Goal: Information Seeking & Learning: Learn about a topic

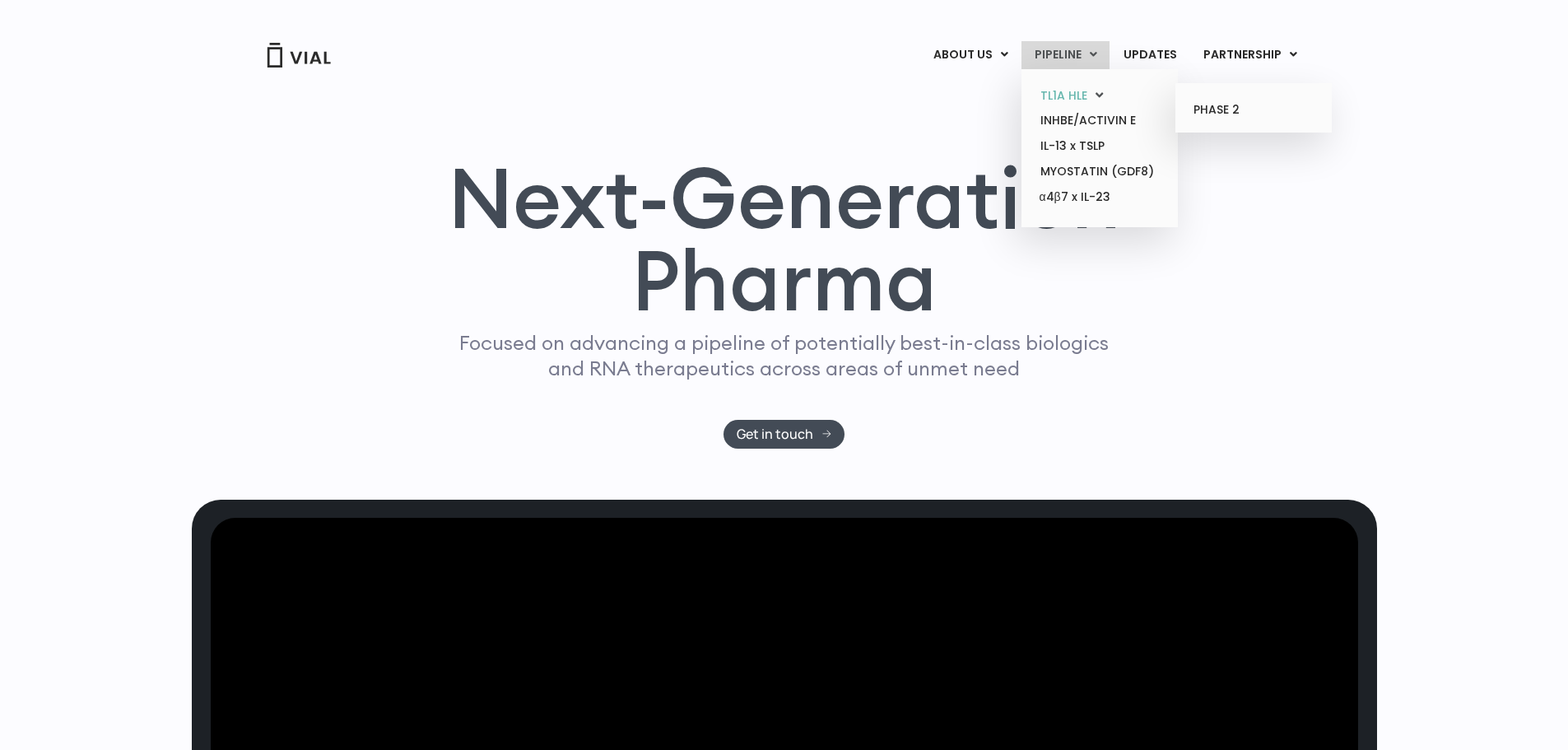
click at [1082, 89] on link "TL1A HLE" at bounding box center [1099, 95] width 144 height 26
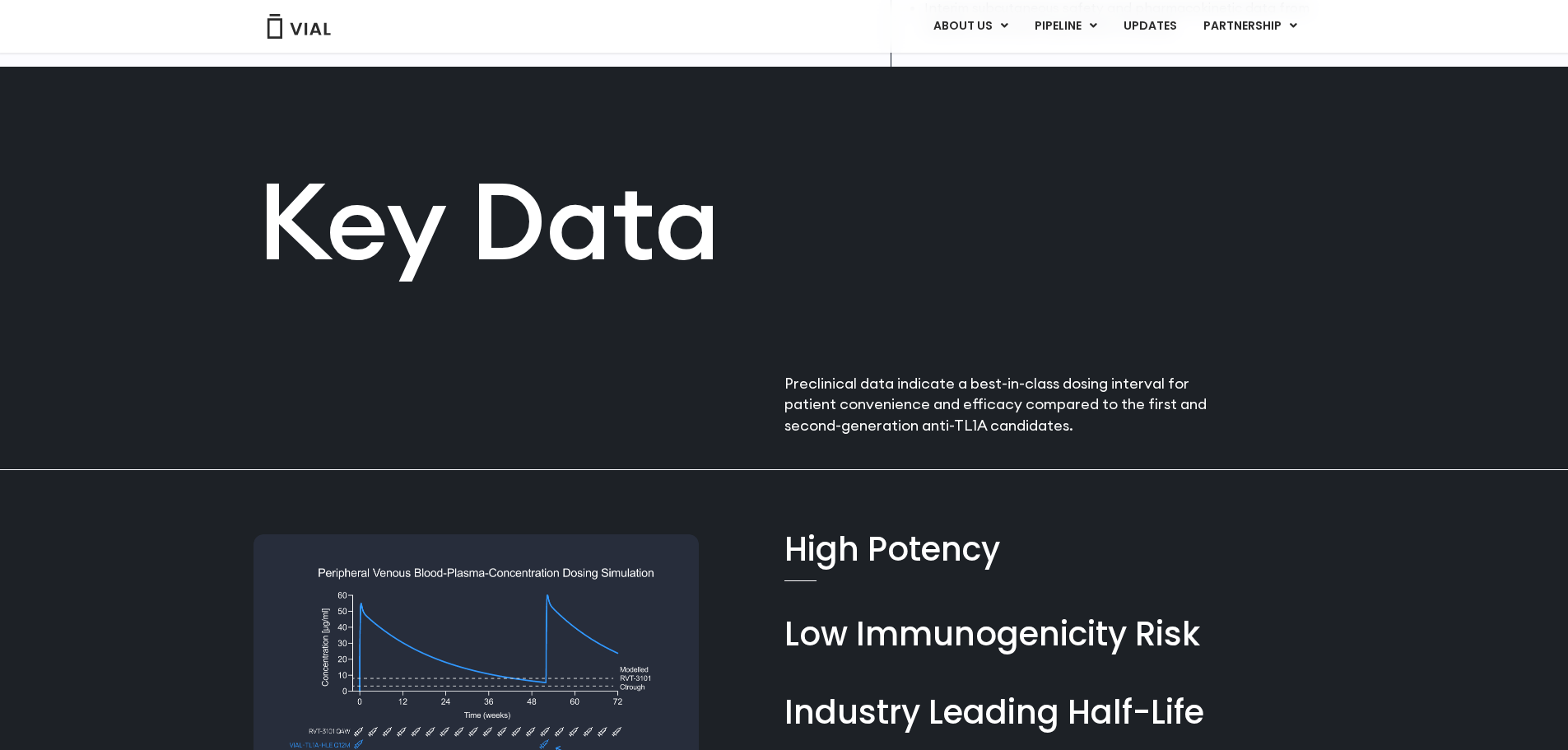
scroll to position [799, 0]
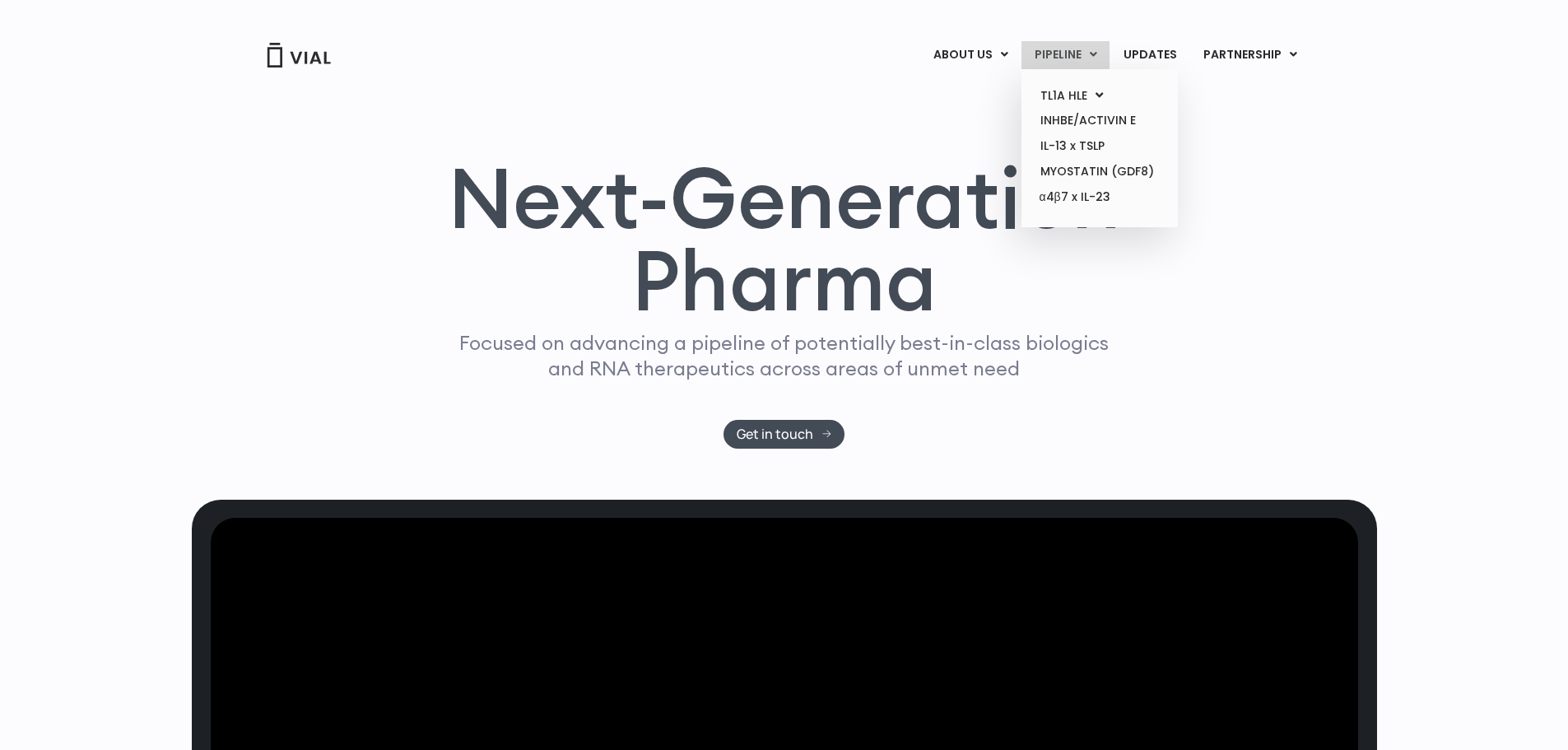
click at [1059, 47] on link "PIPELINE" at bounding box center [1065, 55] width 88 height 28
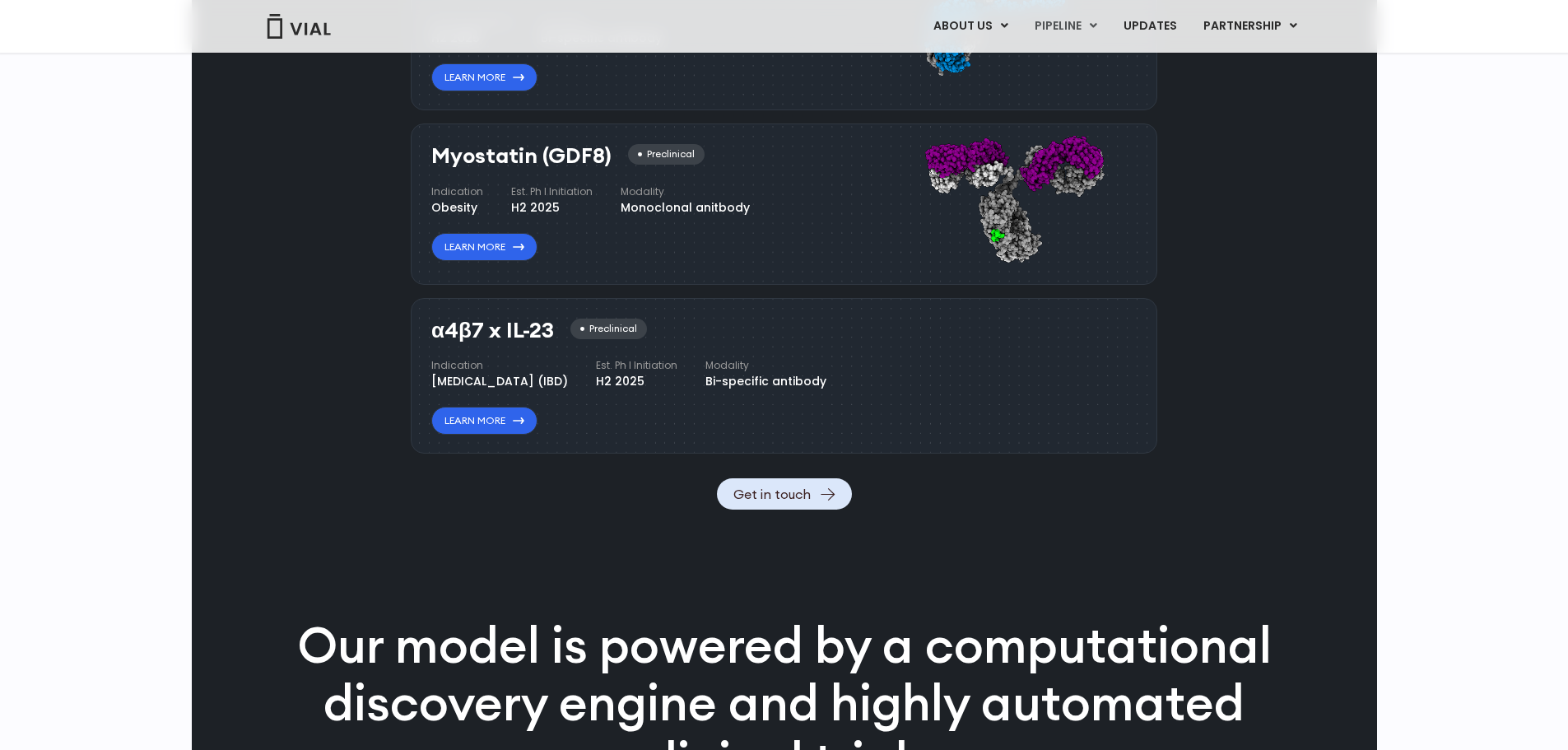
scroll to position [1646, 0]
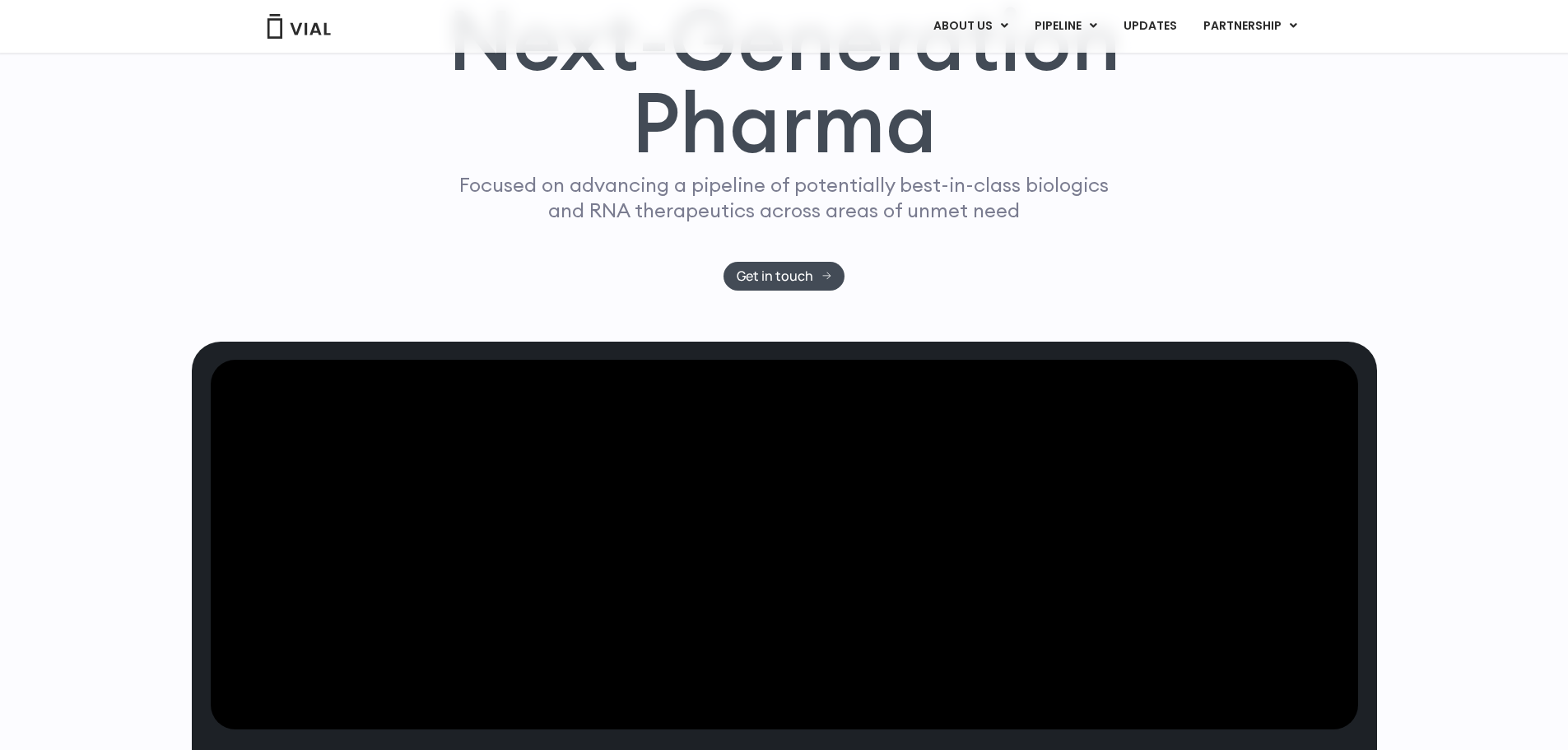
scroll to position [157, 0]
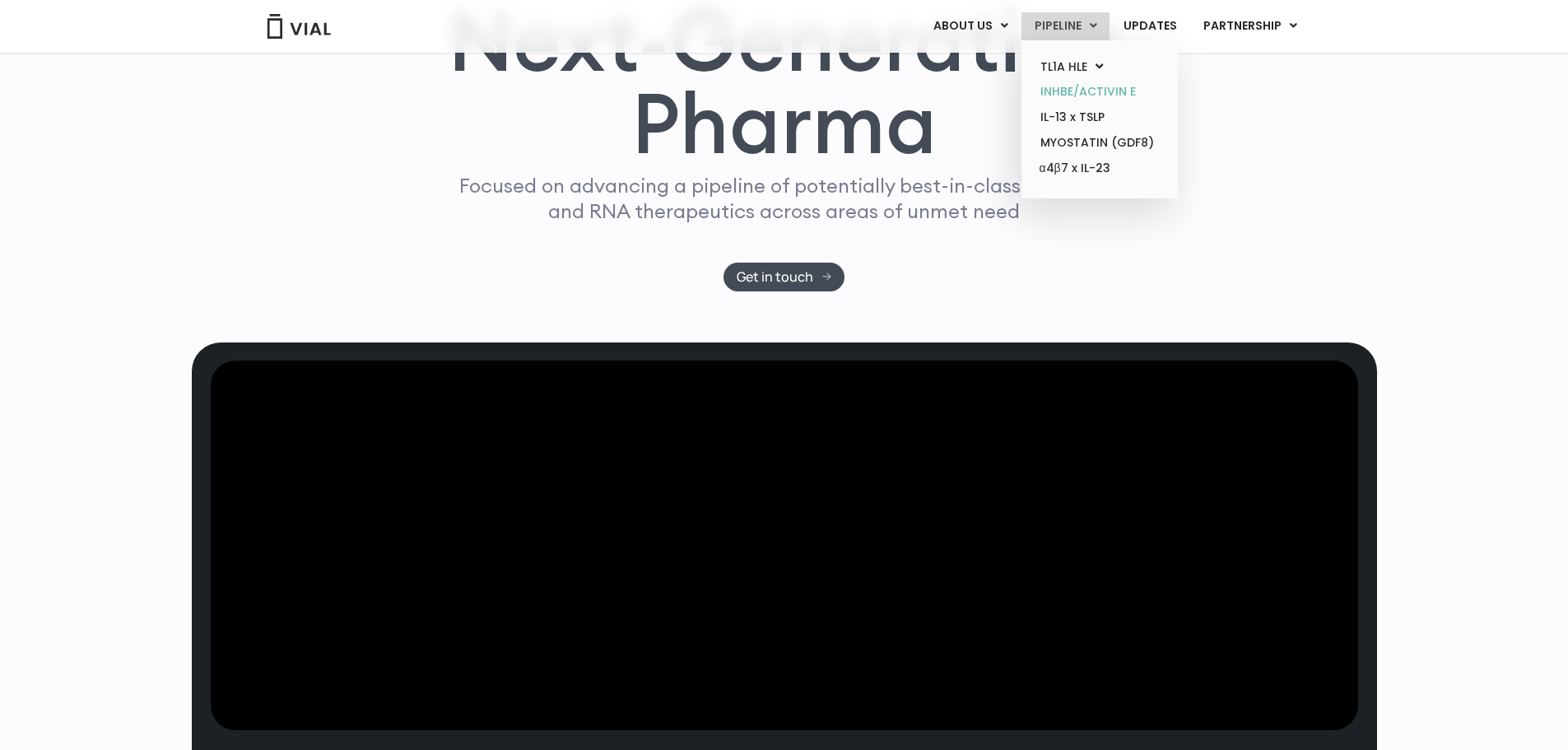
click at [1090, 89] on link "INHBE/ACTIVIN E" at bounding box center [1099, 91] width 144 height 26
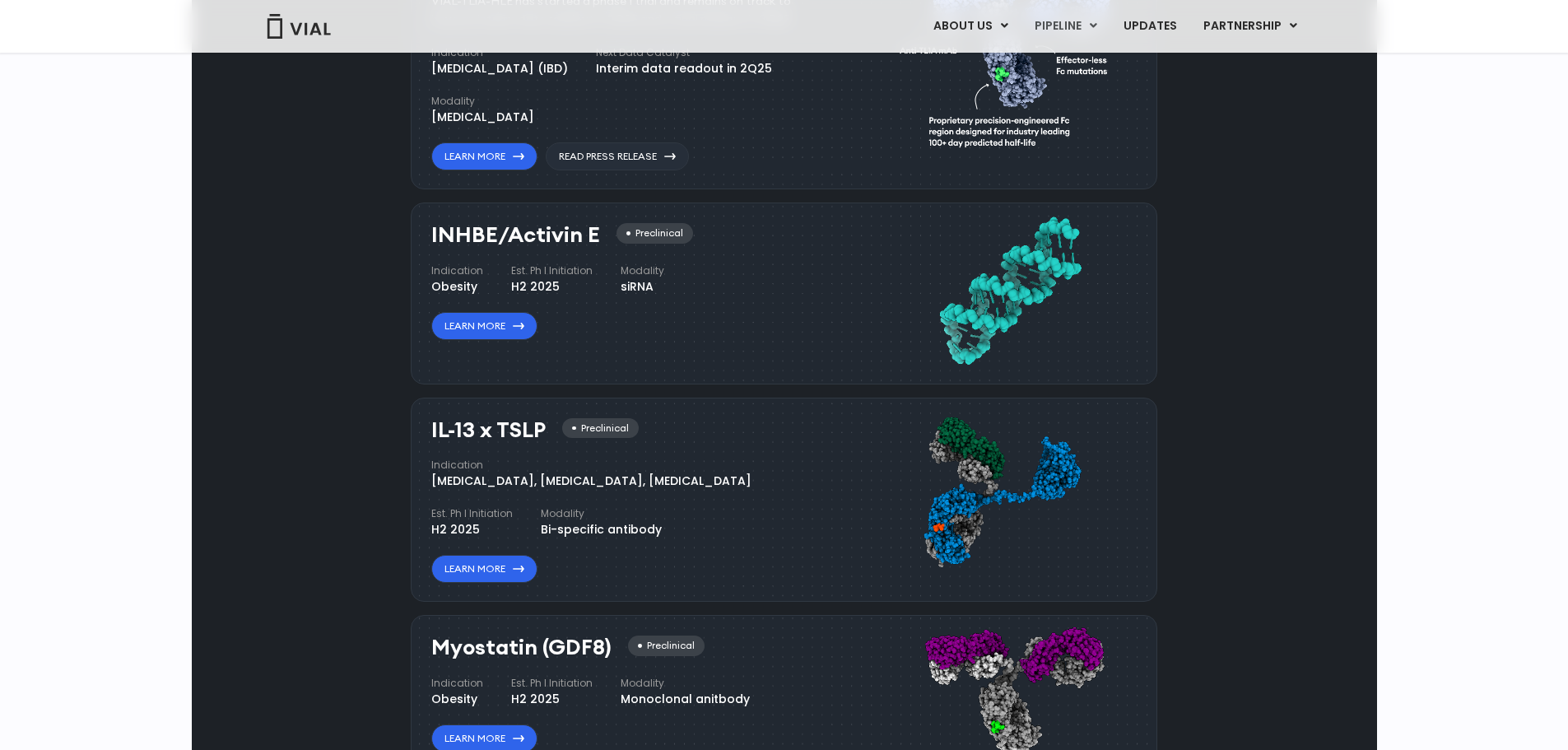
click at [987, 107] on link "CONTACT US" at bounding box center [998, 117] width 144 height 26
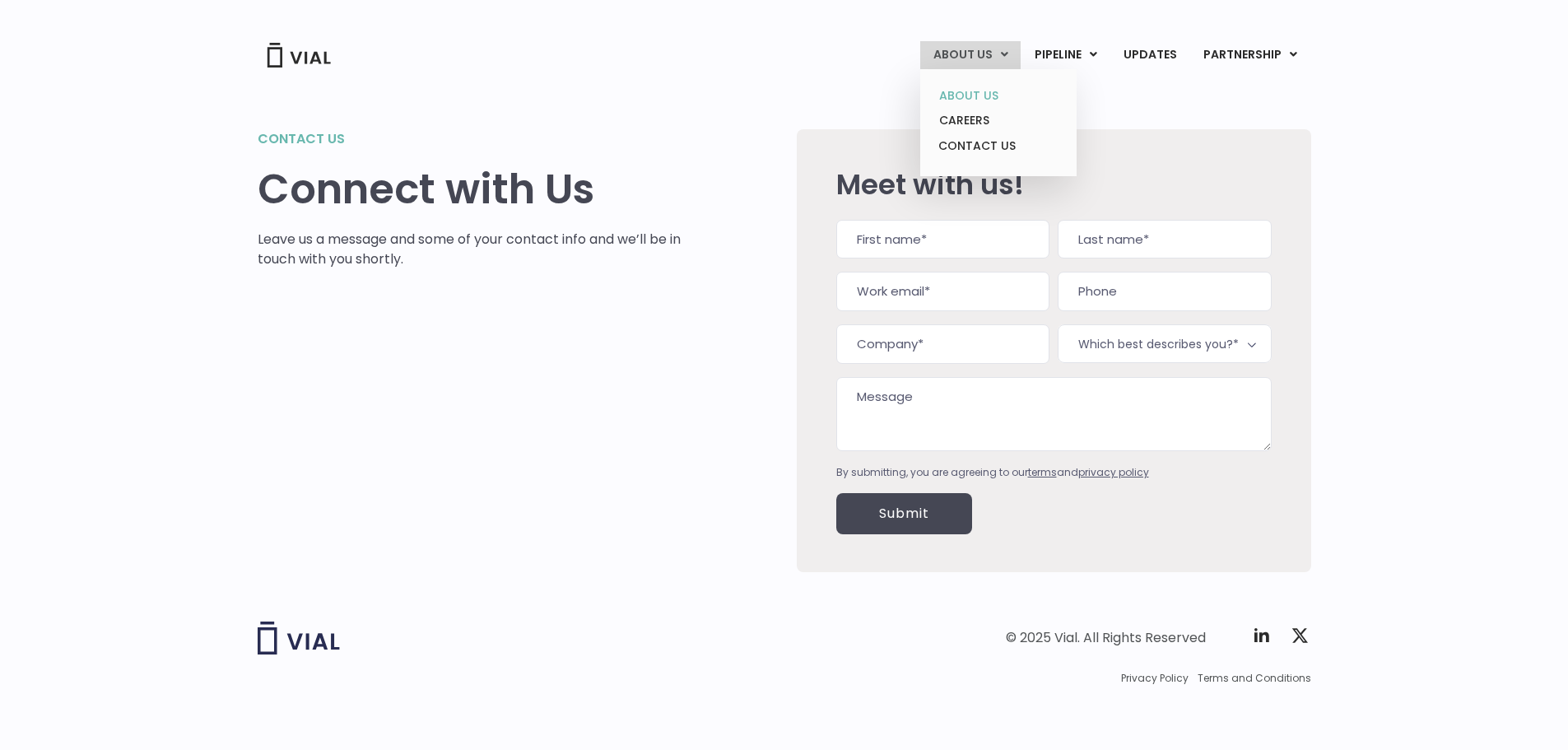
click at [987, 91] on link "ABOUT US" at bounding box center [998, 95] width 144 height 26
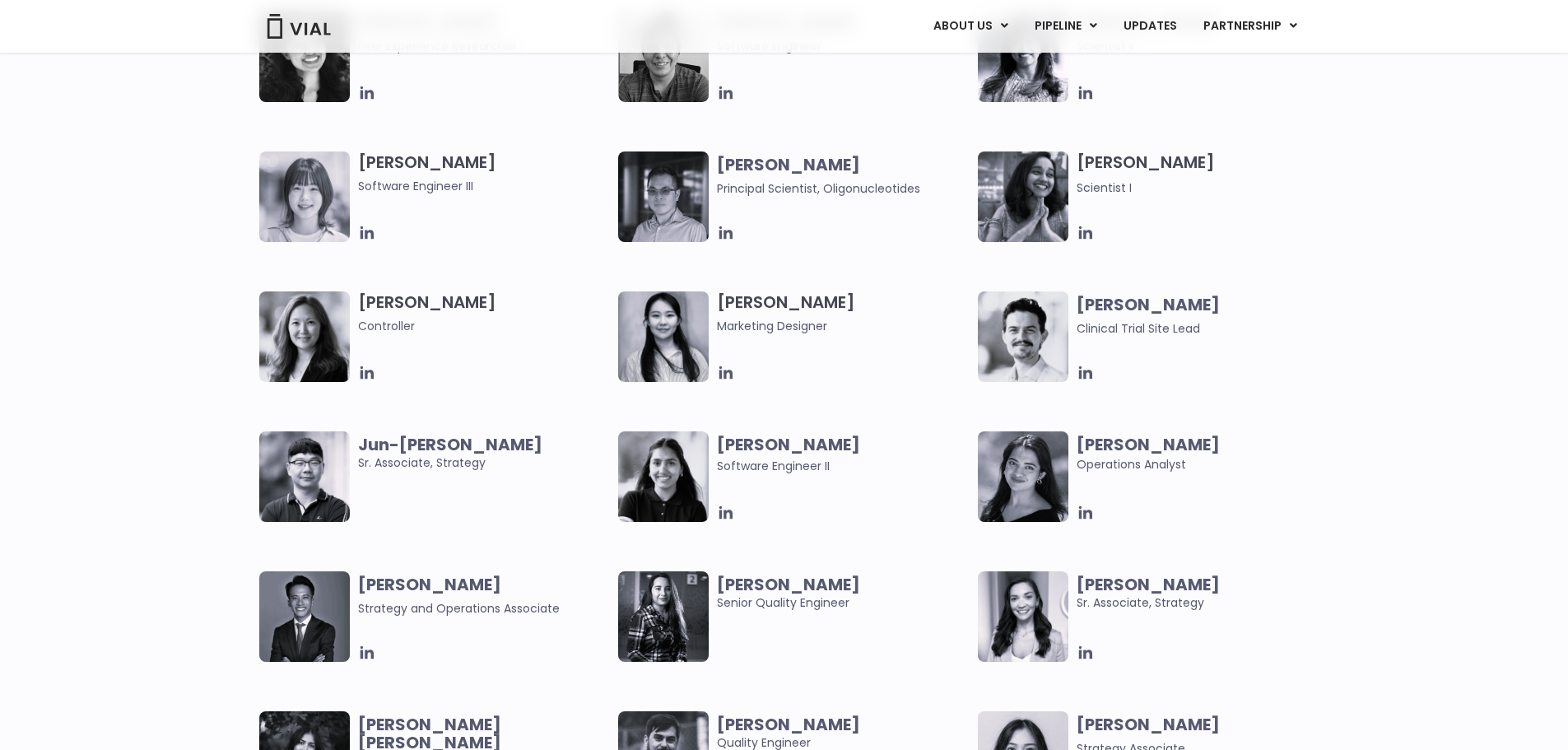
scroll to position [2769, 0]
